Goal: Task Accomplishment & Management: Manage account settings

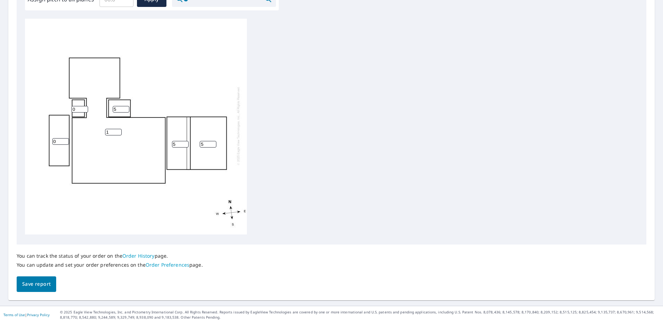
scroll to position [228, 0]
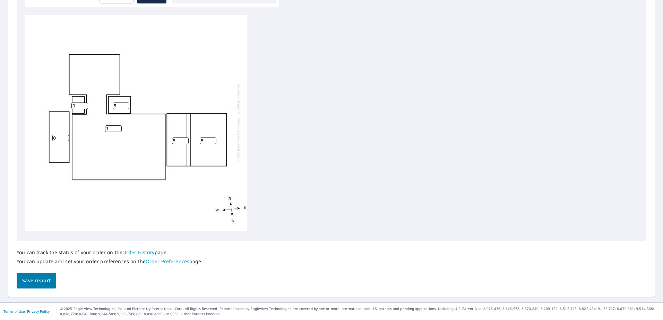
click at [84, 103] on input "0" at bounding box center [79, 106] width 17 height 7
click at [83, 103] on input "0" at bounding box center [79, 106] width 17 height 7
click at [58, 135] on input "0" at bounding box center [60, 138] width 17 height 7
click at [79, 103] on input "number" at bounding box center [79, 106] width 17 height 7
type input "0"
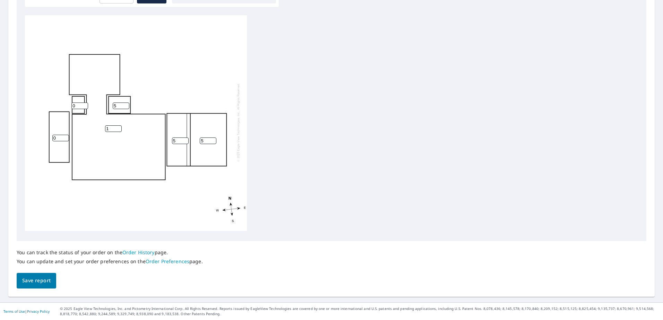
click at [58, 135] on input "0" at bounding box center [60, 138] width 17 height 7
click at [53, 135] on input "0" at bounding box center [60, 138] width 17 height 7
drag, startPoint x: 57, startPoint y: 132, endPoint x: 47, endPoint y: 133, distance: 9.7
click at [47, 133] on div "1 5 5 0 5 0" at bounding box center [136, 123] width 222 height 218
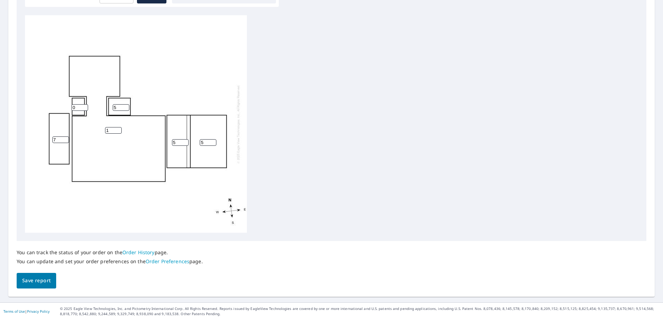
type input "7"
click at [33, 277] on span "Save report" at bounding box center [36, 281] width 28 height 9
drag, startPoint x: 171, startPoint y: 260, endPoint x: 168, endPoint y: 262, distance: 3.6
click at [171, 260] on link "Order Preferences" at bounding box center [168, 262] width 44 height 7
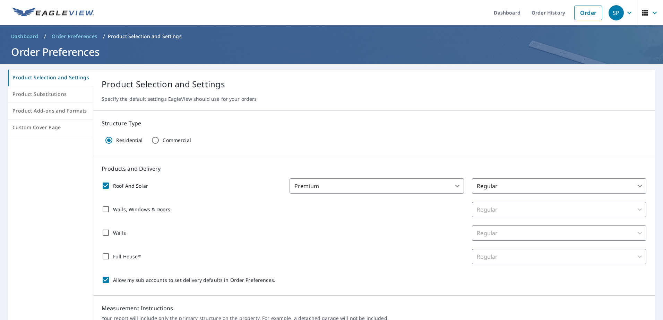
click at [453, 189] on body "SP SP Dashboard Order History Order SP Dashboard / Order Preferences / Product …" at bounding box center [331, 160] width 663 height 320
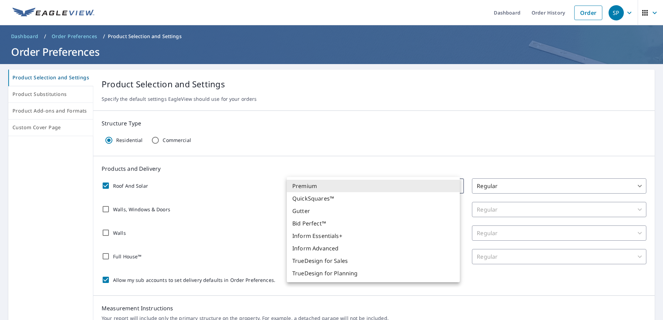
click at [556, 189] on div at bounding box center [331, 160] width 663 height 320
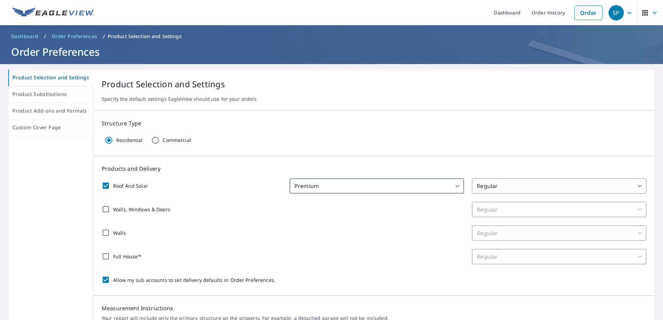
click at [557, 189] on body "SP SP Dashboard Order History Order SP Dashboard / Order Preferences / Product …" at bounding box center [331, 160] width 663 height 320
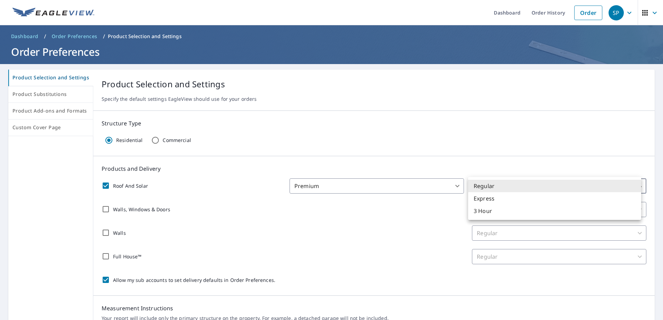
click at [558, 189] on li "Regular" at bounding box center [554, 186] width 173 height 12
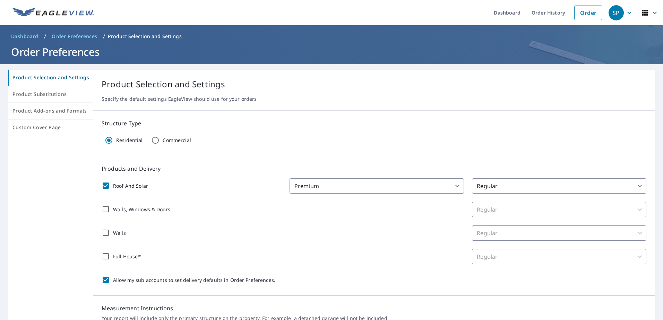
click at [411, 268] on div "Roof And Solar Premium 31 ​ Regular 8 ​ Walls, Windows & Doors Regular 8 ​ Wall…" at bounding box center [374, 233] width 545 height 109
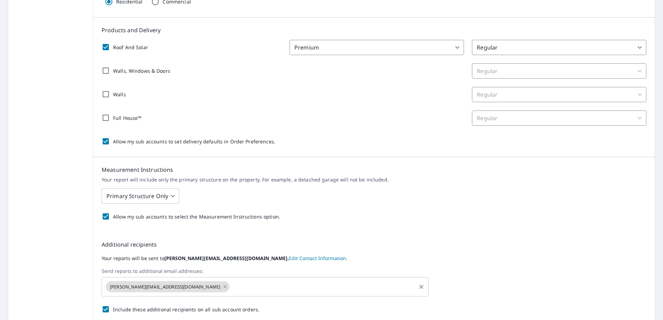
scroll to position [173, 0]
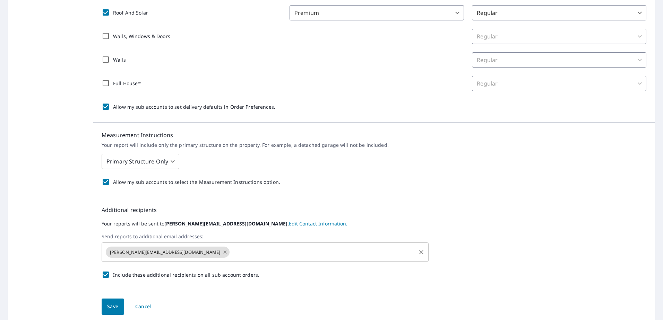
click at [223, 253] on icon at bounding box center [224, 252] width 3 height 3
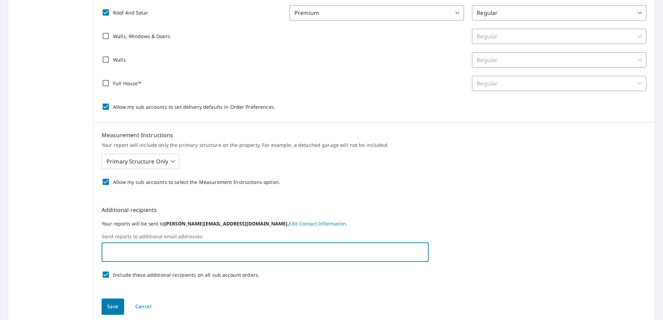
click at [147, 255] on input "text" at bounding box center [260, 252] width 310 height 13
type input "J"
click at [140, 251] on input "text" at bounding box center [260, 252] width 310 height 13
type input "roofing@paskoshcs.com"
click at [109, 305] on span "Save" at bounding box center [112, 307] width 11 height 9
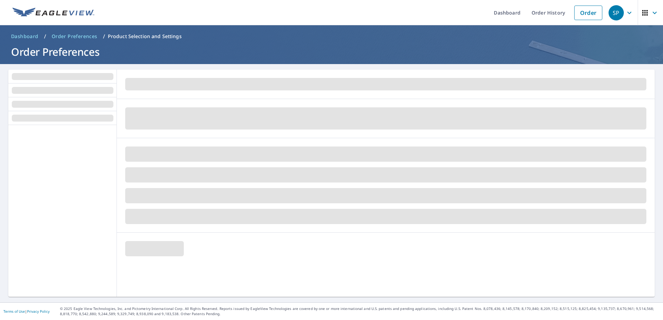
scroll to position [0, 0]
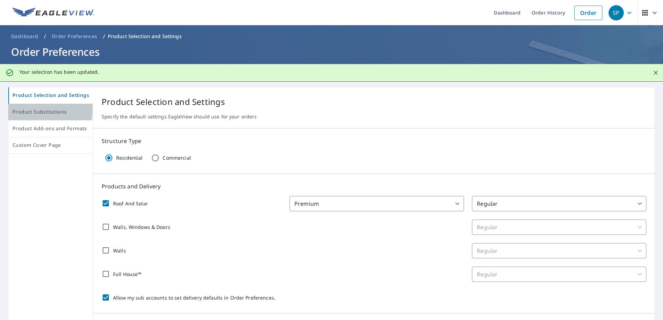
click at [29, 110] on span "Product Substitutions" at bounding box center [50, 112] width 76 height 9
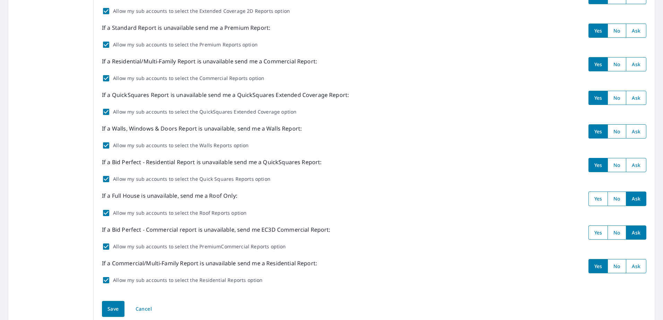
scroll to position [191, 0]
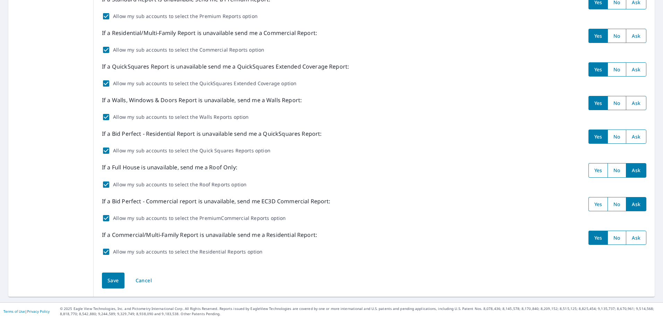
click at [634, 139] on input "radio" at bounding box center [636, 137] width 20 height 14
radio input "true"
click at [632, 106] on input "radio" at bounding box center [636, 103] width 20 height 14
radio input "true"
click at [631, 69] on input "radio" at bounding box center [636, 69] width 20 height 14
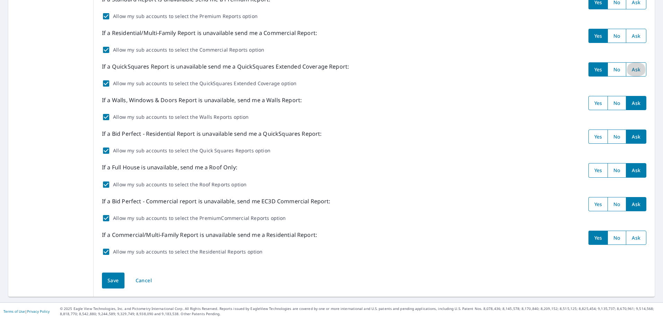
radio input "true"
click at [630, 35] on input "radio" at bounding box center [636, 36] width 20 height 14
radio input "true"
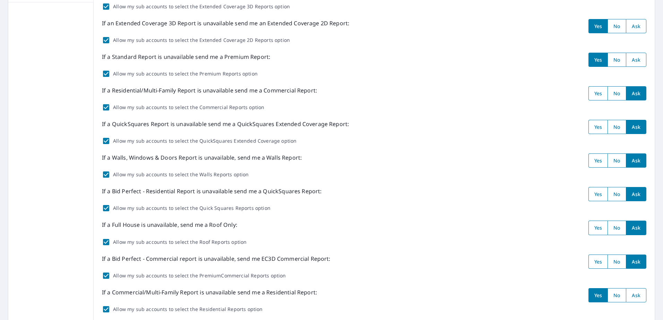
scroll to position [87, 0]
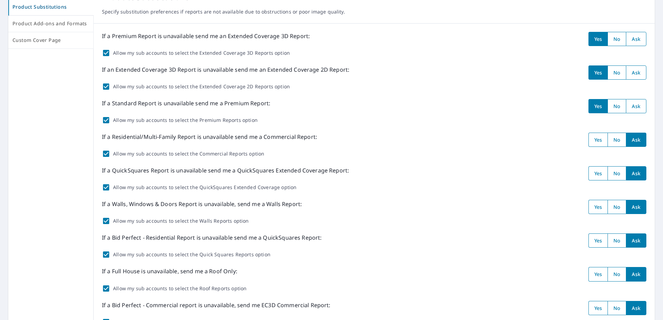
click at [590, 175] on input "radio" at bounding box center [597, 173] width 19 height 14
radio input "true"
click at [629, 75] on input "radio" at bounding box center [636, 73] width 20 height 14
radio input "true"
drag, startPoint x: 630, startPoint y: 35, endPoint x: 630, endPoint y: 41, distance: 5.2
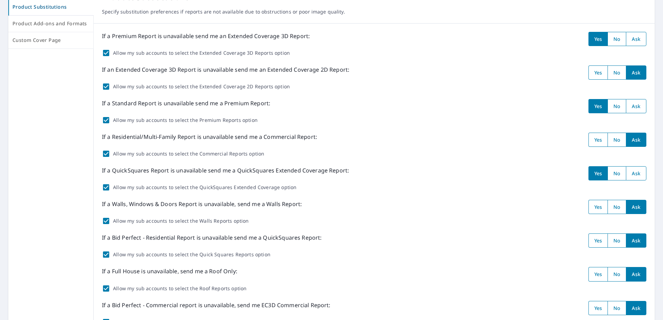
click at [630, 38] on input "radio" at bounding box center [636, 39] width 20 height 14
radio input "true"
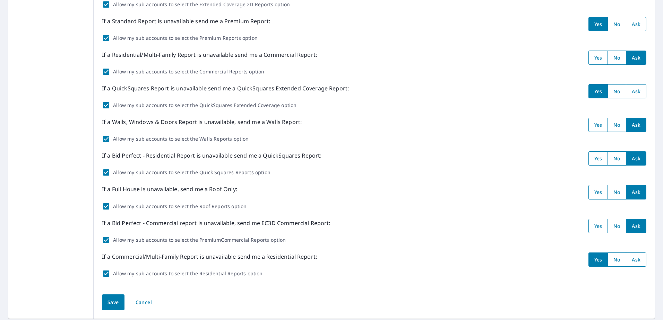
scroll to position [191, 0]
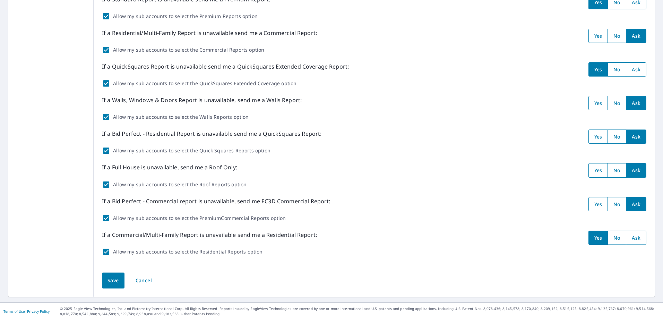
click at [108, 280] on span "Save" at bounding box center [112, 281] width 11 height 9
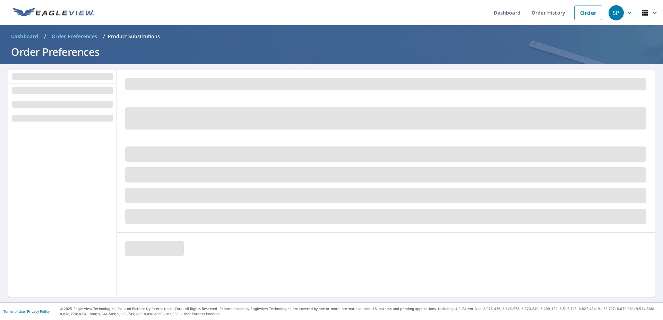
scroll to position [0, 0]
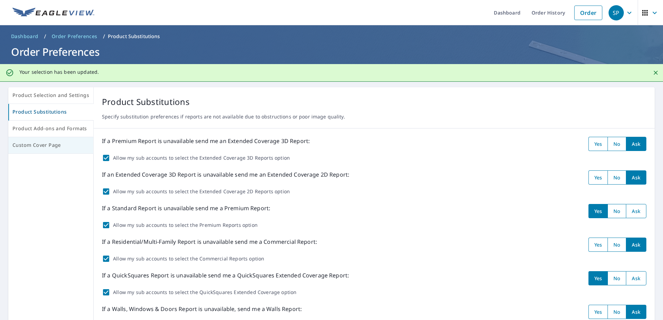
click at [43, 130] on span "Product Add-ons and Formats" at bounding box center [50, 128] width 77 height 9
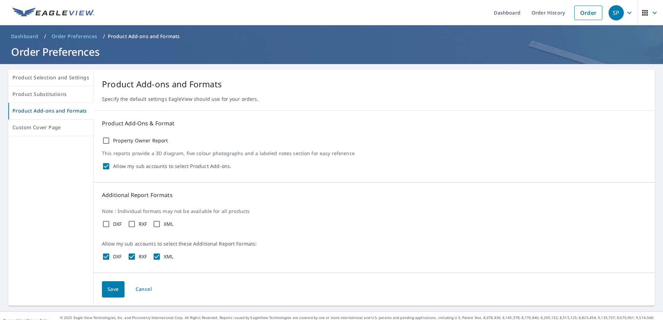
click at [105, 140] on input "Property Owner Report" at bounding box center [106, 141] width 8 height 8
checkbox input "true"
drag, startPoint x: 156, startPoint y: 223, endPoint x: 144, endPoint y: 224, distance: 12.5
click at [156, 223] on input "XML" at bounding box center [157, 224] width 8 height 8
checkbox input "true"
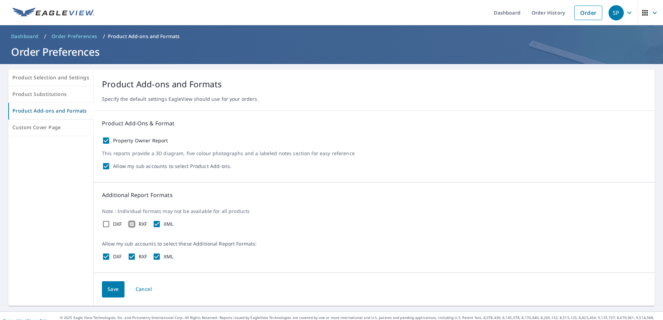
click at [128, 224] on input "RXF" at bounding box center [132, 224] width 8 height 8
checkbox input "true"
click at [104, 223] on input "DXF" at bounding box center [106, 224] width 8 height 8
checkbox input "true"
click at [28, 128] on span "Custom Cover Page" at bounding box center [50, 127] width 77 height 9
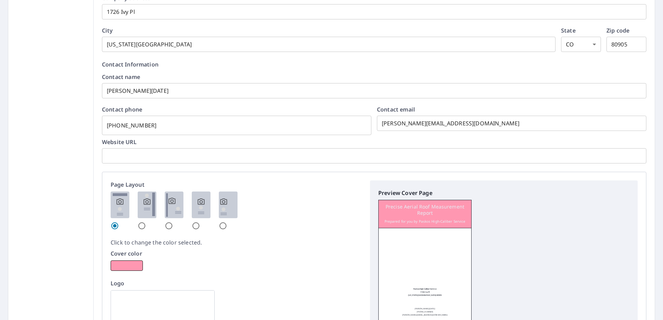
scroll to position [243, 0]
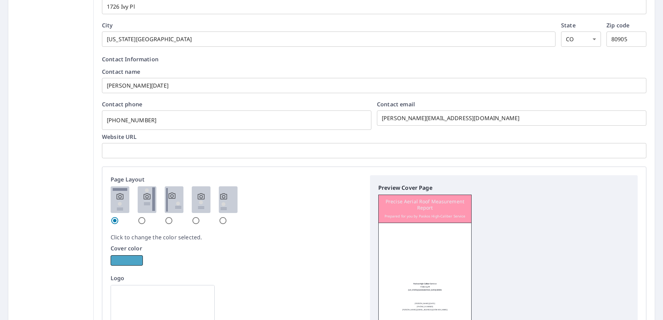
click at [125, 260] on button "button" at bounding box center [127, 260] width 32 height 10
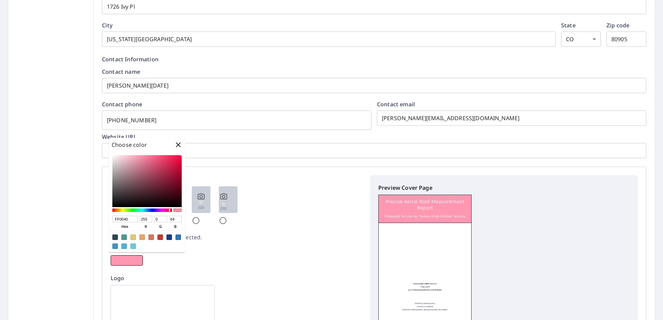
click at [115, 237] on div at bounding box center [115, 238] width 6 height 6
type input "2E4552"
type input "46"
type input "69"
type input "82"
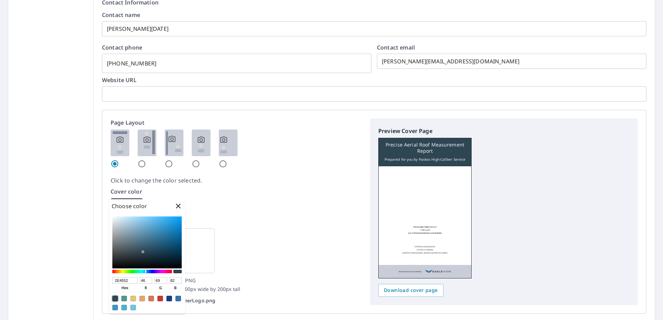
scroll to position [312, 0]
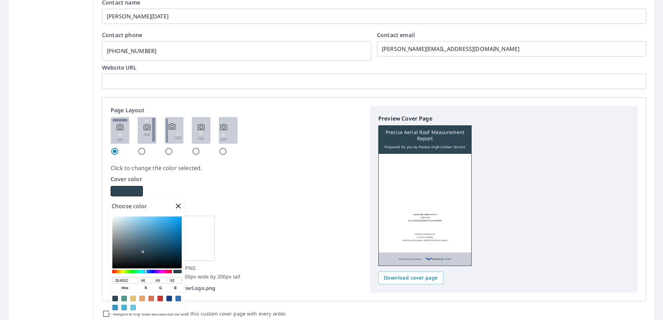
click at [234, 241] on div "Logo Acceptable formats: JPG, GIF, PNG Recommended size: 300dpi 300px wide by 2…" at bounding box center [236, 249] width 251 height 88
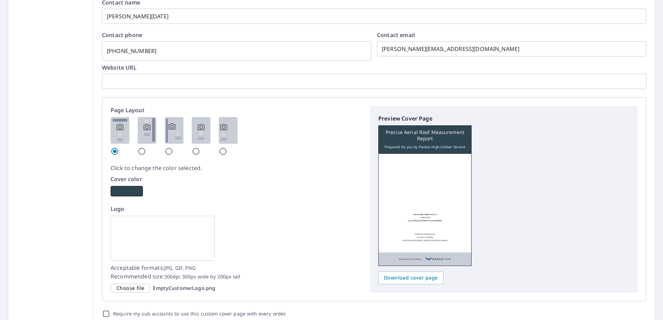
drag, startPoint x: 190, startPoint y: 245, endPoint x: 178, endPoint y: 246, distance: 12.2
click at [190, 245] on img at bounding box center [163, 238] width 104 height 45
click at [123, 289] on span "Choose file" at bounding box center [130, 288] width 28 height 9
click at [0, 0] on input "Choose file EmptyCustomerLogo.png" at bounding box center [0, 0] width 0 height 0
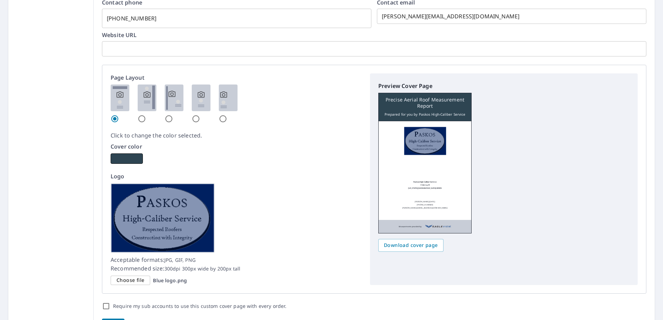
scroll to position [391, 0]
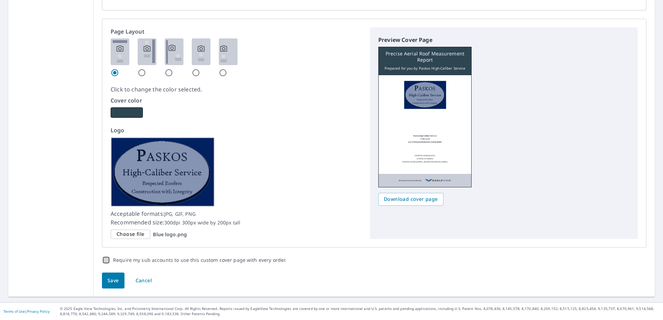
click at [104, 261] on input "Require my sub accounts to use this custom cover page with every order." at bounding box center [106, 260] width 8 height 8
checkbox input "true"
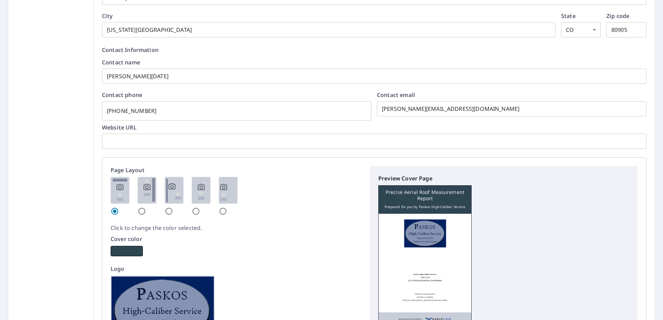
scroll to position [79, 0]
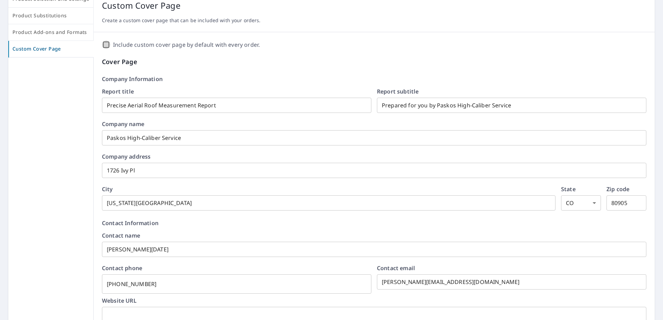
click at [104, 44] on input "Include custom cover page by default with every order." at bounding box center [106, 45] width 8 height 8
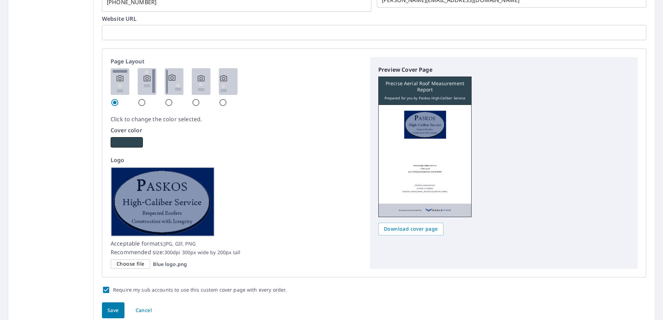
scroll to position [391, 0]
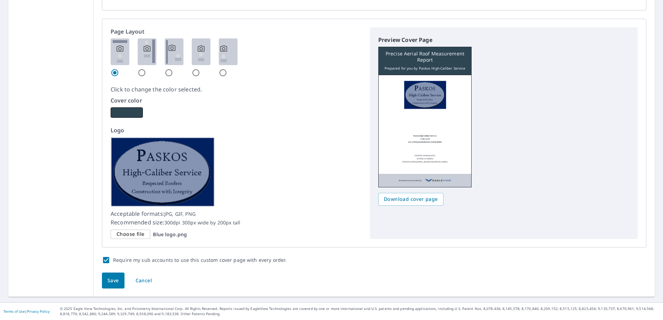
click at [116, 277] on span "Save" at bounding box center [112, 281] width 11 height 9
checkbox input "true"
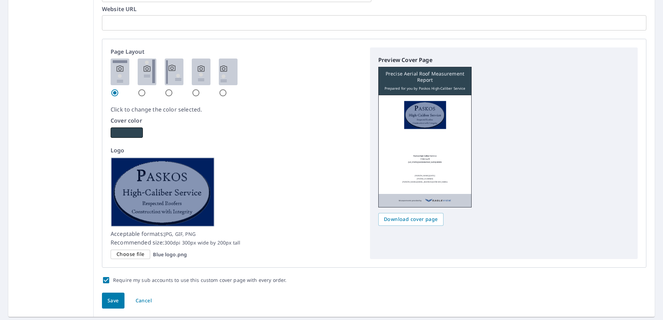
scroll to position [408, 0]
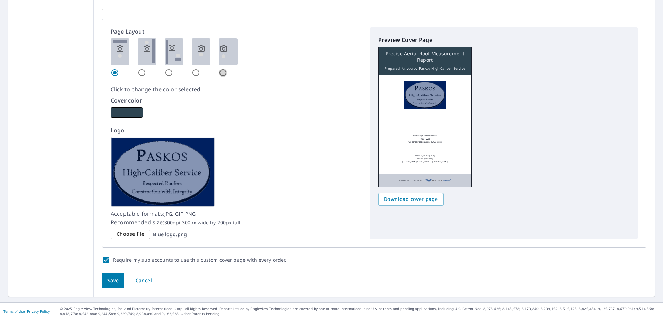
click at [221, 73] on input "radio" at bounding box center [223, 73] width 8 height 8
radio input "true"
checkbox input "true"
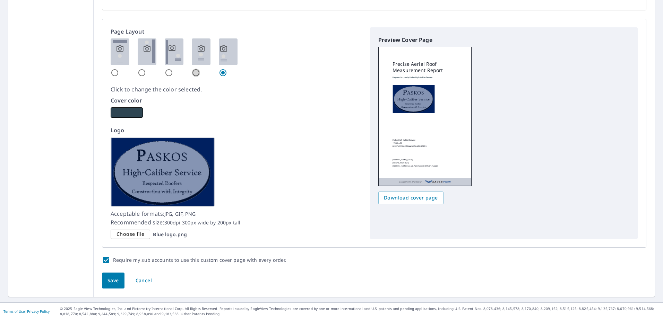
click at [195, 74] on input "radio" at bounding box center [196, 73] width 8 height 8
radio input "true"
checkbox input "true"
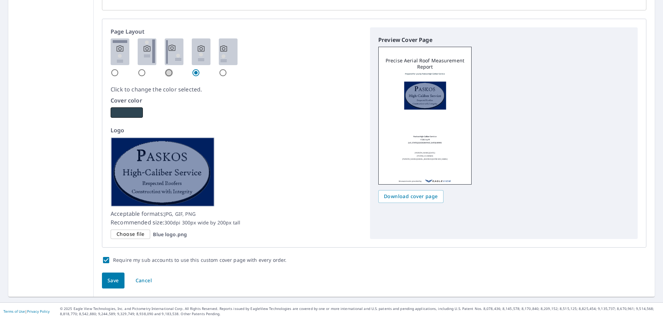
click at [169, 73] on input "radio" at bounding box center [169, 73] width 8 height 8
radio input "true"
checkbox input "true"
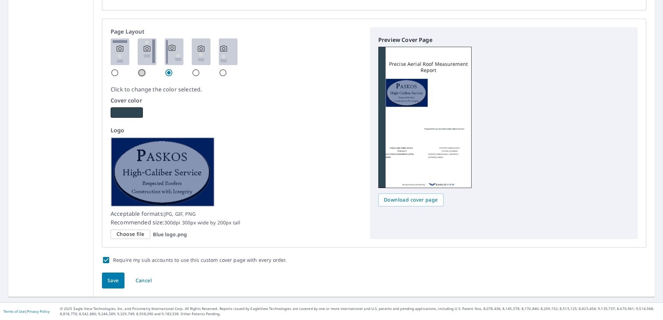
click at [141, 73] on input "radio" at bounding box center [142, 73] width 8 height 8
radio input "true"
checkbox input "true"
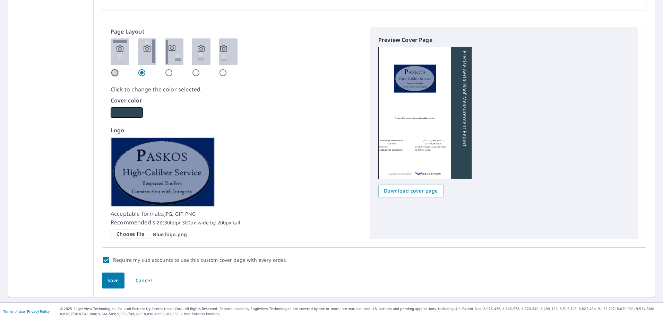
click at [115, 71] on input "radio" at bounding box center [115, 73] width 8 height 8
radio input "true"
checkbox input "true"
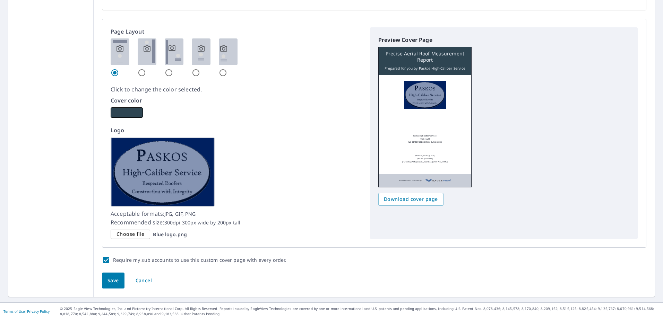
click at [166, 71] on input "radio" at bounding box center [169, 73] width 8 height 8
radio input "true"
checkbox input "true"
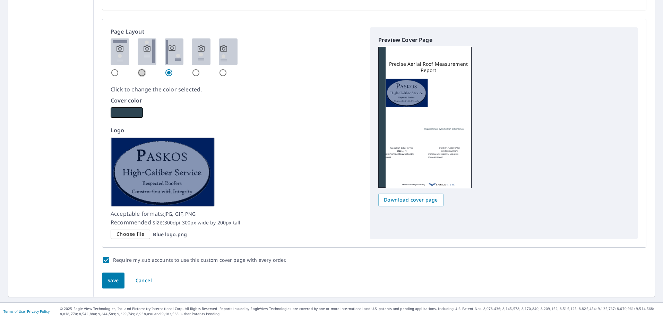
click at [140, 71] on input "radio" at bounding box center [142, 73] width 8 height 8
radio input "true"
checkbox input "true"
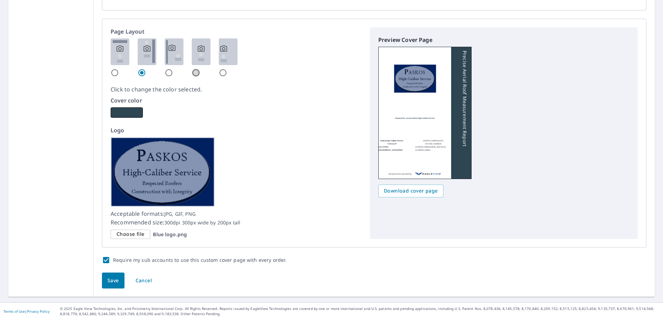
click at [193, 72] on input "radio" at bounding box center [196, 73] width 8 height 8
radio input "true"
checkbox input "true"
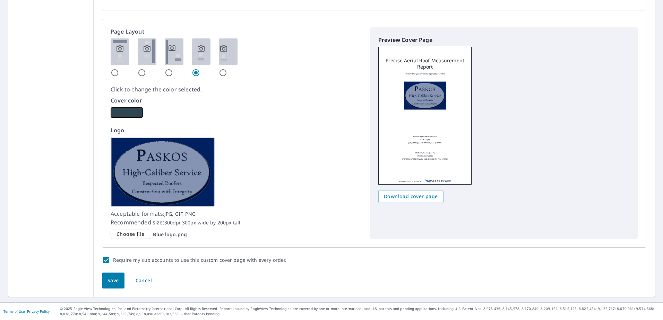
click at [221, 71] on input "radio" at bounding box center [223, 73] width 8 height 8
radio input "true"
checkbox input "true"
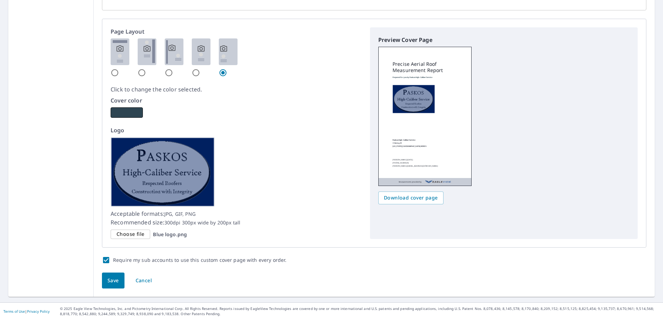
click at [194, 72] on input "radio" at bounding box center [196, 73] width 8 height 8
radio input "true"
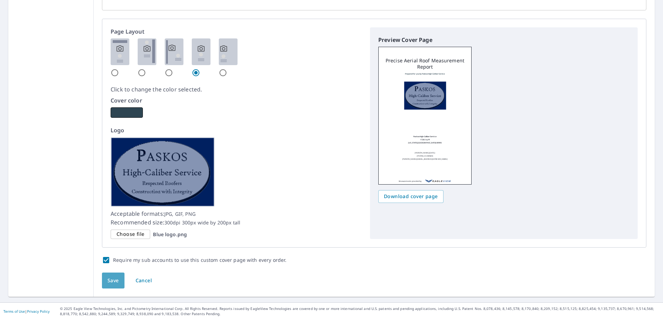
click at [114, 277] on span "Save" at bounding box center [112, 281] width 11 height 9
checkbox input "true"
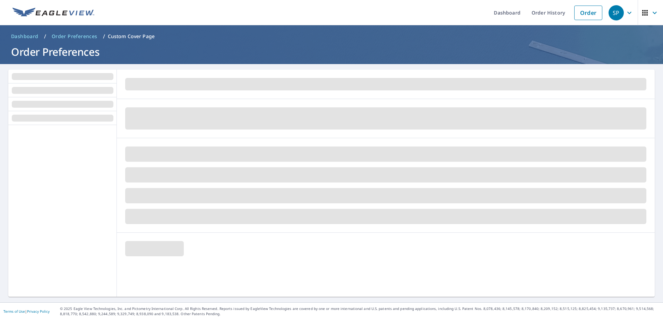
scroll to position [0, 0]
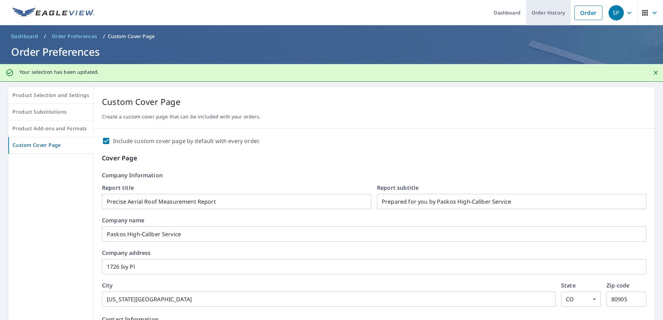
click at [543, 13] on link "Order History" at bounding box center [548, 12] width 45 height 25
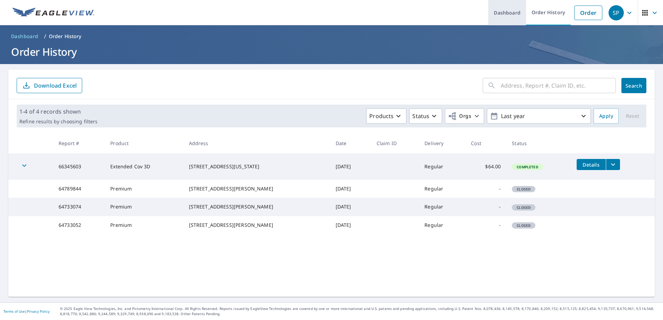
click at [503, 14] on link "Dashboard" at bounding box center [507, 12] width 38 height 25
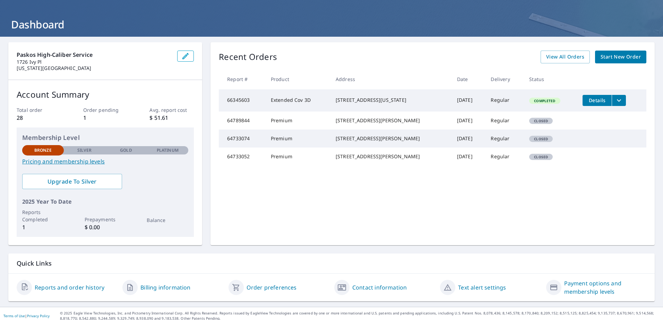
scroll to position [32, 0]
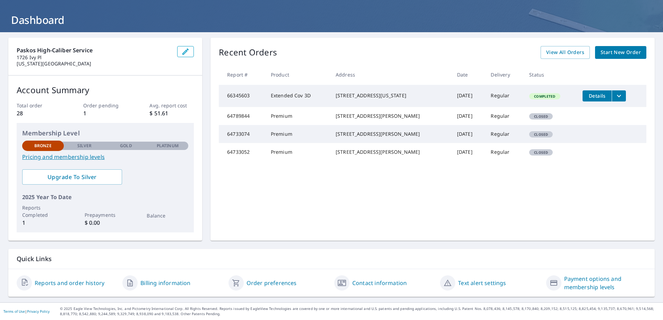
click at [384, 285] on link "Contact information" at bounding box center [379, 283] width 54 height 8
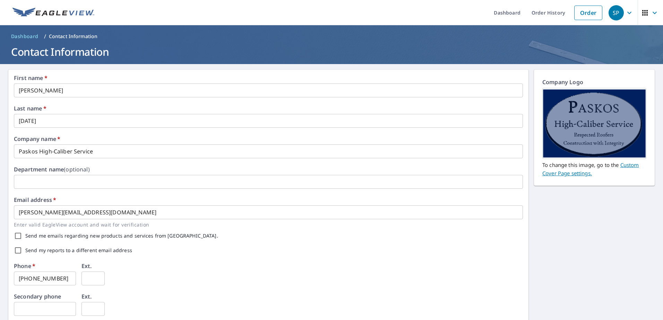
click at [627, 13] on icon "button" at bounding box center [629, 12] width 4 height 2
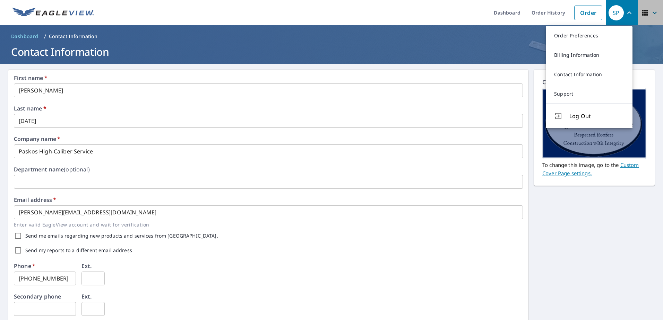
click at [650, 11] on icon "button" at bounding box center [654, 13] width 8 height 8
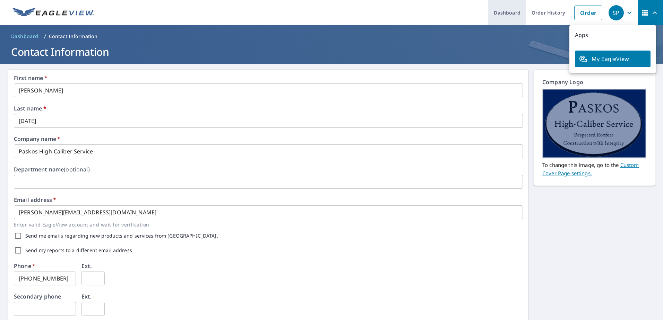
click at [489, 11] on link "Dashboard" at bounding box center [507, 12] width 38 height 25
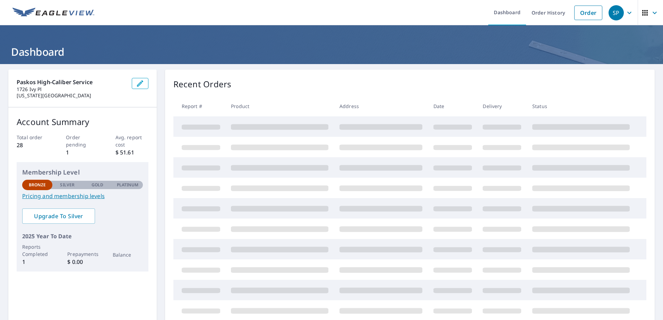
click at [643, 14] on icon "button" at bounding box center [645, 13] width 8 height 8
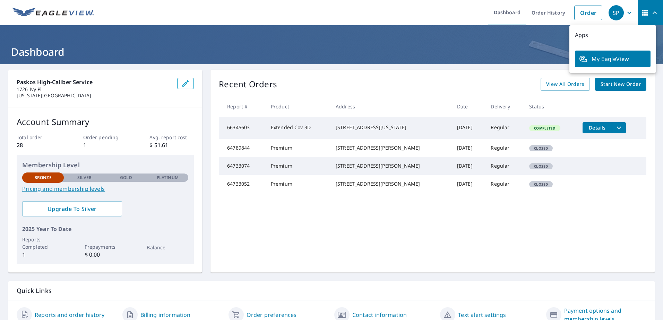
click at [619, 10] on span "SP" at bounding box center [621, 13] width 26 height 17
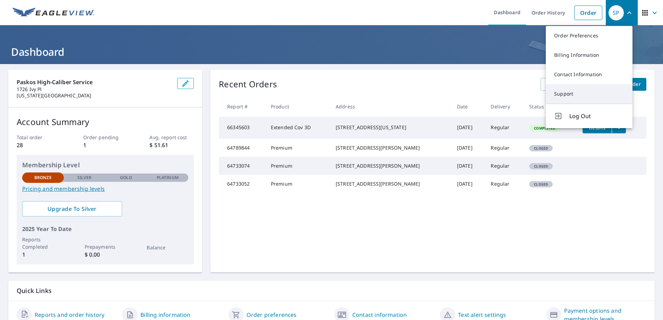
click at [561, 85] on link "Support" at bounding box center [589, 93] width 87 height 19
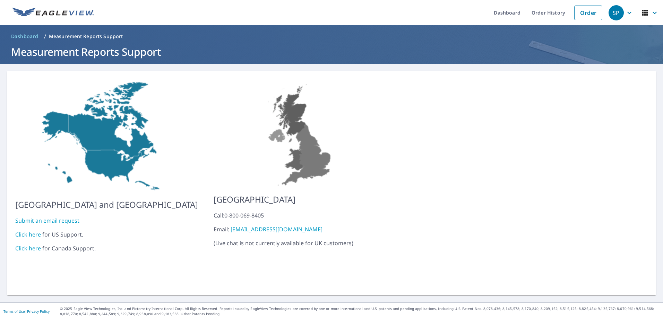
click at [24, 231] on link "Click here" at bounding box center [28, 235] width 26 height 8
click at [43, 217] on link "Submit an email request" at bounding box center [47, 221] width 64 height 8
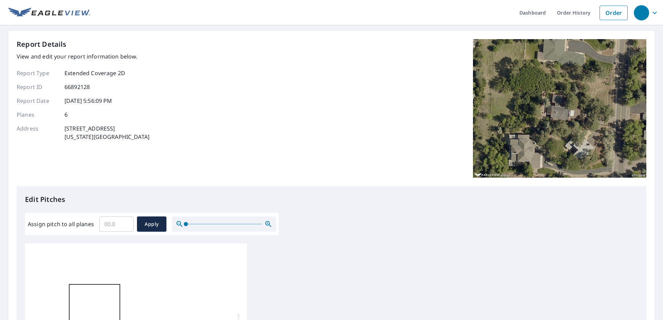
scroll to position [7, 0]
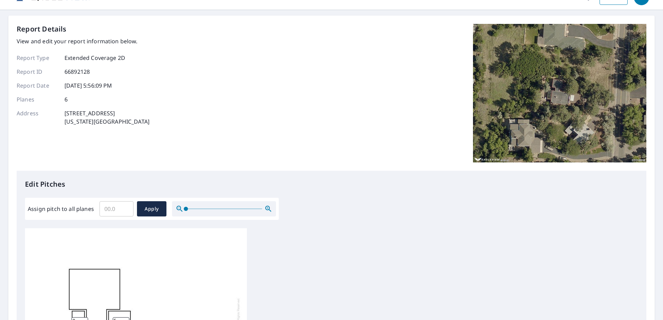
scroll to position [0, 0]
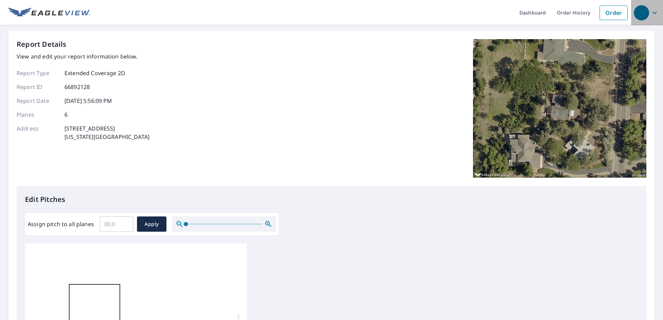
click at [650, 14] on icon "button" at bounding box center [654, 13] width 8 height 8
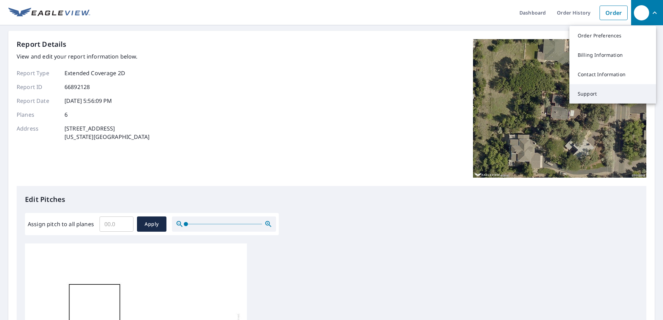
click at [589, 96] on link "Support" at bounding box center [612, 93] width 87 height 19
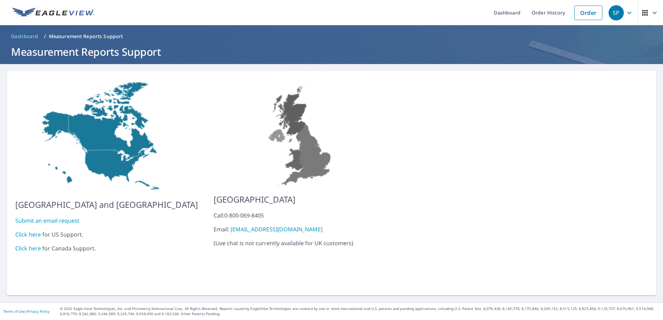
click at [28, 231] on link "Click here" at bounding box center [28, 235] width 26 height 8
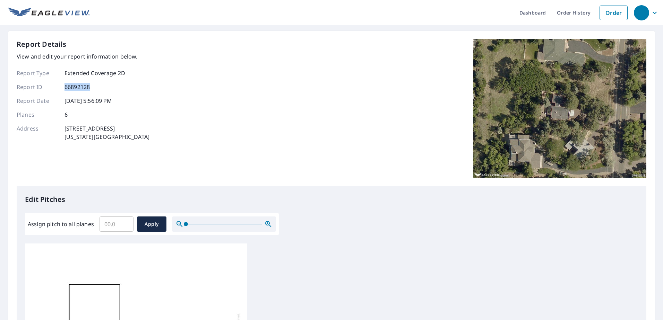
drag, startPoint x: 92, startPoint y: 87, endPoint x: 57, endPoint y: 86, distance: 34.7
click at [57, 86] on div "Report ID 66892128" at bounding box center [83, 87] width 133 height 8
drag, startPoint x: 57, startPoint y: 86, endPoint x: 73, endPoint y: 89, distance: 16.6
copy div "66892128"
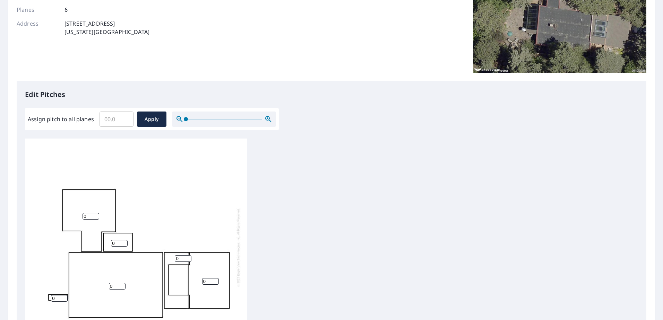
scroll to position [139, 0]
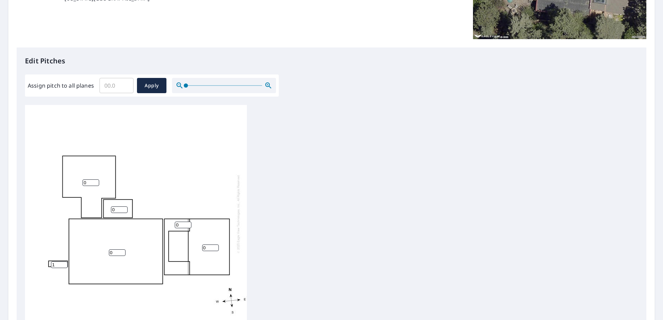
click at [64, 264] on input "1" at bounding box center [59, 265] width 17 height 7
click at [64, 264] on input "2" at bounding box center [59, 265] width 17 height 7
click at [64, 264] on input "3" at bounding box center [59, 265] width 17 height 7
click at [64, 264] on input "4" at bounding box center [59, 265] width 17 height 7
click at [64, 264] on input "5" at bounding box center [59, 265] width 17 height 7
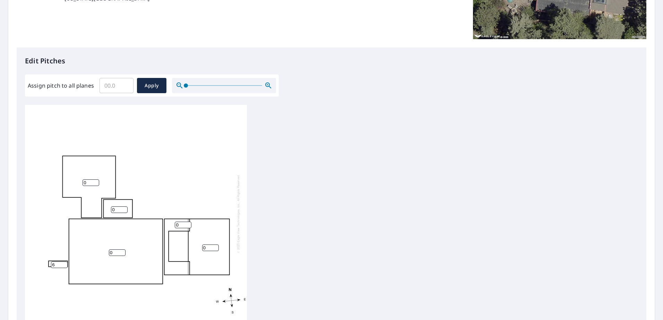
click at [64, 264] on input "6" at bounding box center [59, 265] width 17 height 7
type input "7"
click at [64, 264] on input "7" at bounding box center [59, 265] width 17 height 7
type input "1"
click at [121, 250] on input "1" at bounding box center [117, 253] width 17 height 7
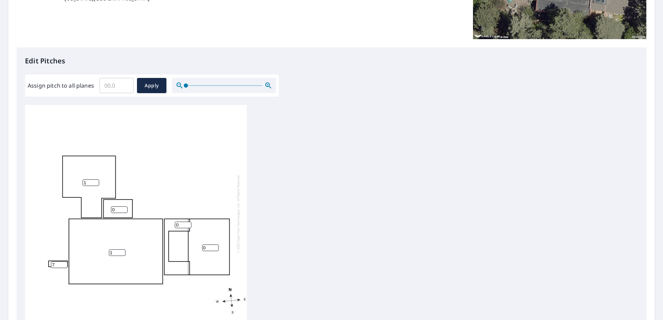
type input "1"
click at [97, 182] on input "1" at bounding box center [90, 183] width 17 height 7
click at [120, 210] on input "0" at bounding box center [119, 210] width 17 height 7
click at [123, 207] on input "1" at bounding box center [119, 210] width 17 height 7
click at [124, 208] on input "2" at bounding box center [119, 210] width 17 height 7
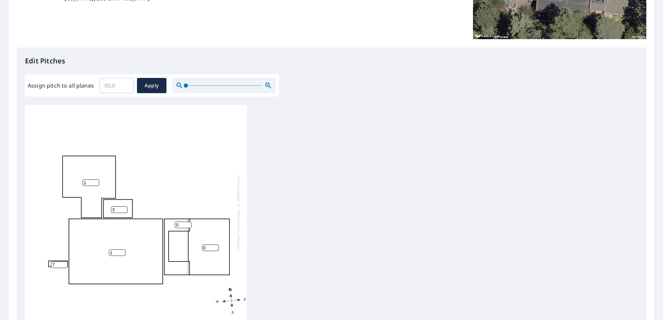
click at [124, 208] on input "3" at bounding box center [119, 210] width 17 height 7
click at [124, 209] on input "4" at bounding box center [119, 210] width 17 height 7
type input "5"
click at [124, 209] on input "5" at bounding box center [119, 210] width 17 height 7
click at [188, 224] on input "1" at bounding box center [183, 225] width 17 height 7
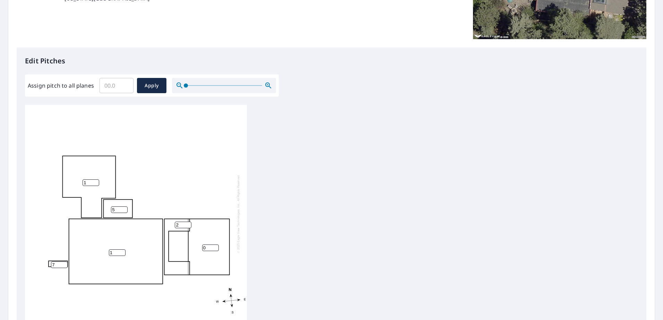
click at [188, 224] on input "2" at bounding box center [183, 225] width 17 height 7
click at [188, 224] on input "3" at bounding box center [183, 225] width 17 height 7
click at [188, 224] on input "4" at bounding box center [183, 225] width 17 height 7
type input "5"
click at [188, 224] on input "5" at bounding box center [183, 225] width 17 height 7
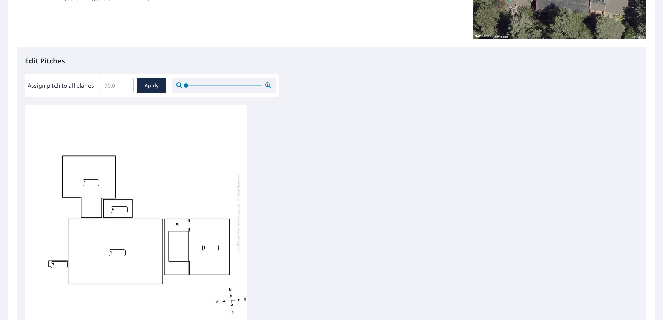
click at [216, 247] on input "1" at bounding box center [210, 248] width 17 height 7
click at [216, 247] on input "2" at bounding box center [210, 248] width 17 height 7
click at [216, 247] on input "3" at bounding box center [210, 248] width 17 height 7
click at [216, 247] on input "4" at bounding box center [210, 248] width 17 height 7
type input "5"
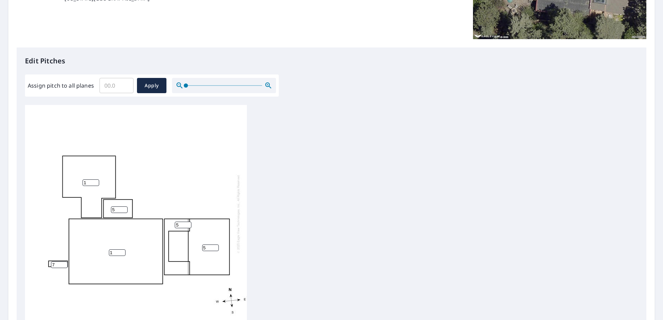
click at [216, 247] on input "5" at bounding box center [210, 248] width 17 height 7
click at [158, 86] on span "Apply" at bounding box center [151, 85] width 18 height 9
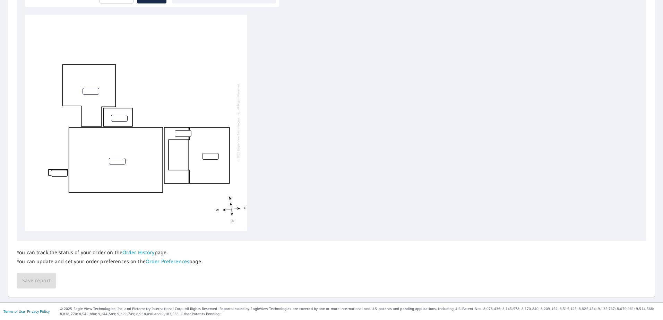
scroll to position [7, 0]
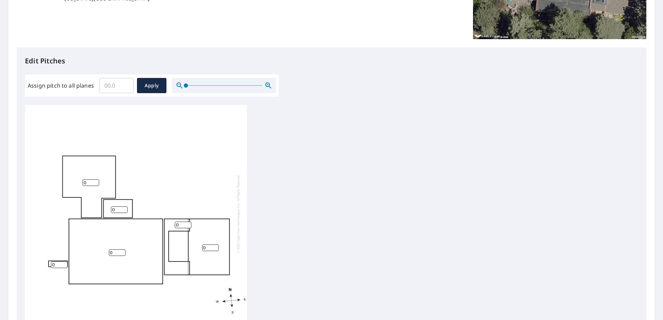
scroll to position [7, 0]
type input "1"
click at [95, 178] on input "1" at bounding box center [90, 181] width 17 height 7
type input "1"
click at [122, 248] on input "1" at bounding box center [117, 251] width 17 height 7
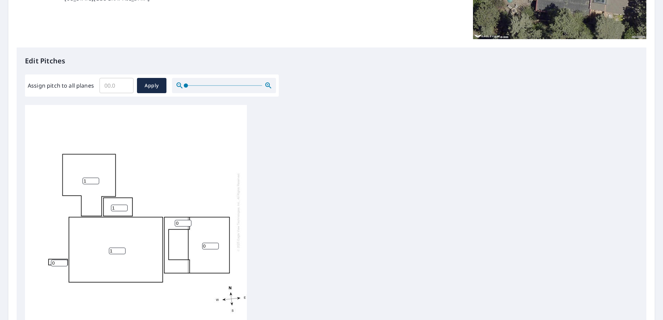
click at [124, 205] on input "1" at bounding box center [119, 208] width 17 height 7
click at [124, 205] on input "2" at bounding box center [119, 208] width 17 height 7
click at [123, 205] on input "3" at bounding box center [119, 208] width 17 height 7
click at [123, 205] on input "4" at bounding box center [119, 208] width 17 height 7
type input "5"
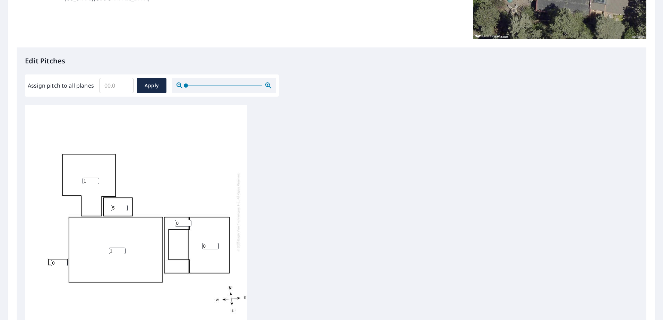
click at [123, 205] on input "5" at bounding box center [119, 208] width 17 height 7
click at [190, 220] on input "0" at bounding box center [183, 223] width 17 height 7
click at [187, 220] on input "1" at bounding box center [183, 223] width 17 height 7
click at [187, 220] on input "2" at bounding box center [183, 223] width 17 height 7
click at [187, 220] on input "3" at bounding box center [183, 223] width 17 height 7
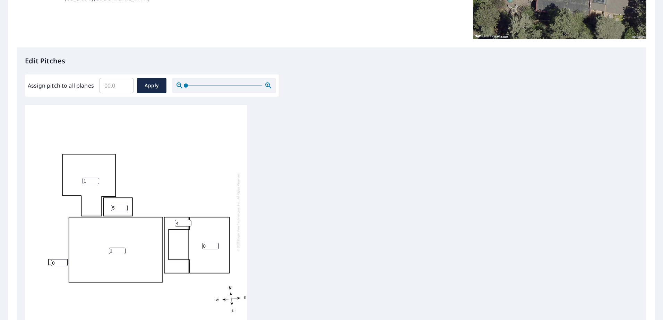
click at [187, 220] on input "4" at bounding box center [183, 223] width 17 height 7
type input "5"
click at [187, 220] on input "5" at bounding box center [183, 223] width 17 height 7
click at [216, 243] on input "1" at bounding box center [210, 246] width 17 height 7
click at [215, 243] on input "2" at bounding box center [210, 246] width 17 height 7
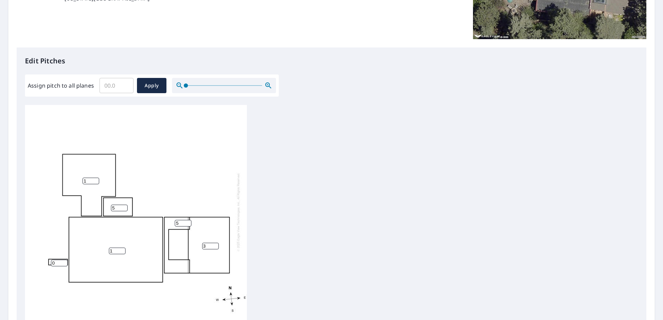
click at [214, 243] on input "3" at bounding box center [210, 246] width 17 height 7
click at [214, 243] on input "4" at bounding box center [210, 246] width 17 height 7
type input "5"
click at [214, 243] on input "5" at bounding box center [210, 246] width 17 height 7
click at [65, 260] on input "1" at bounding box center [59, 263] width 17 height 7
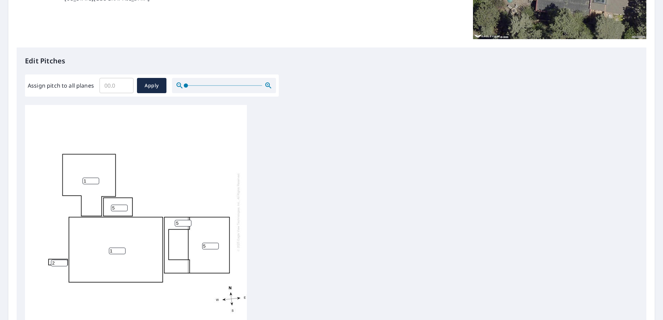
click at [64, 260] on input "2" at bounding box center [59, 263] width 17 height 7
click at [64, 260] on input "3" at bounding box center [59, 263] width 17 height 7
click at [64, 260] on input "4" at bounding box center [59, 263] width 17 height 7
click at [64, 260] on input "5" at bounding box center [59, 263] width 17 height 7
click at [64, 260] on input "6" at bounding box center [59, 263] width 17 height 7
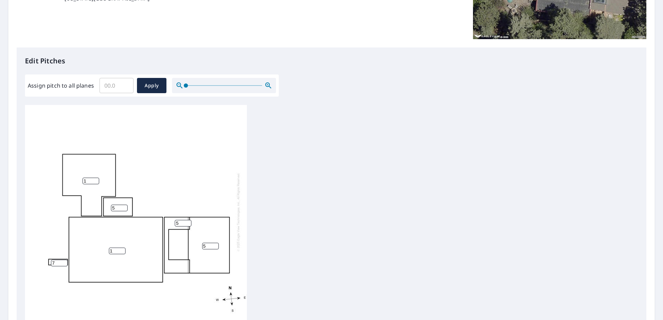
type input "7"
click at [63, 260] on input "7" at bounding box center [59, 263] width 17 height 7
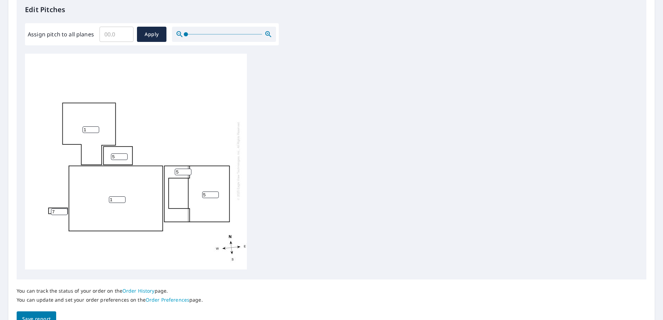
scroll to position [228, 0]
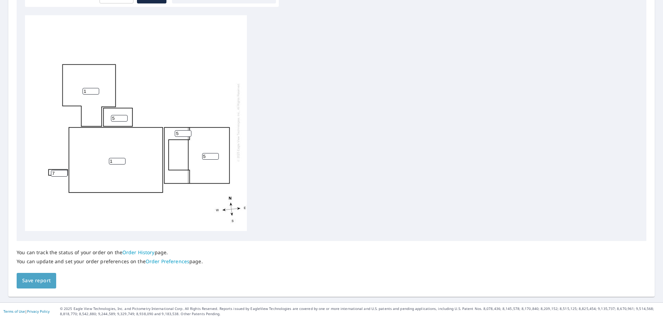
click at [43, 284] on span "Save report" at bounding box center [36, 281] width 28 height 9
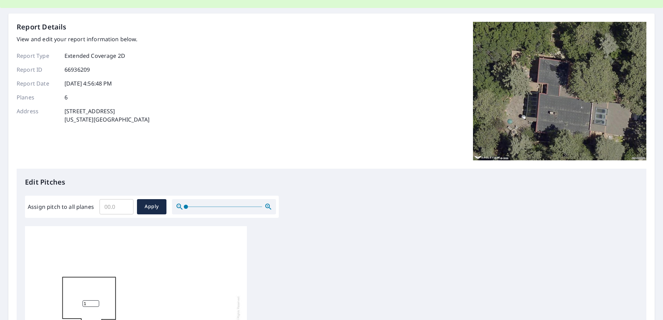
scroll to position [0, 0]
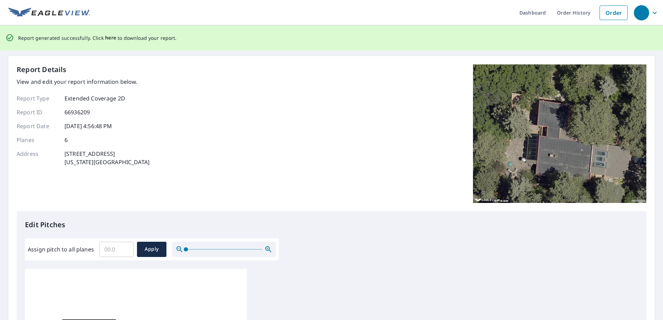
click at [109, 37] on span "here" at bounding box center [110, 38] width 11 height 9
